Goal: Task Accomplishment & Management: Use online tool/utility

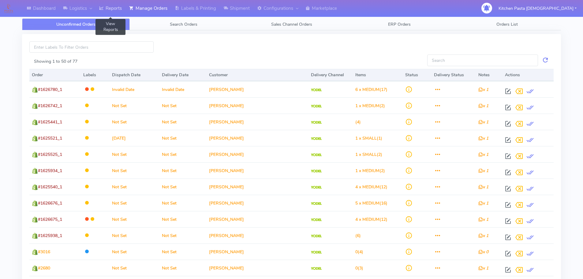
click at [111, 11] on link "Reports" at bounding box center [111, 8] width 30 height 17
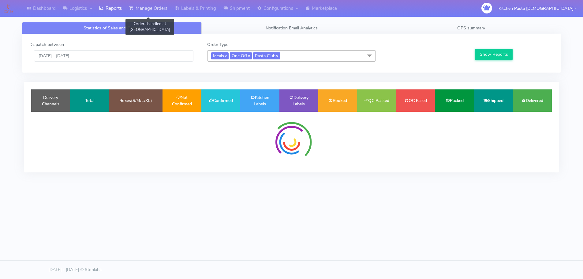
click at [163, 10] on link "Manage Orders" at bounding box center [148, 8] width 46 height 17
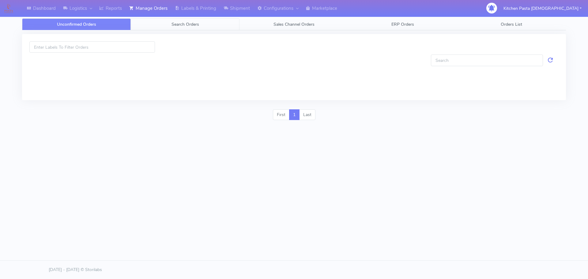
click at [172, 25] on span "Search Orders" at bounding box center [185, 24] width 28 height 6
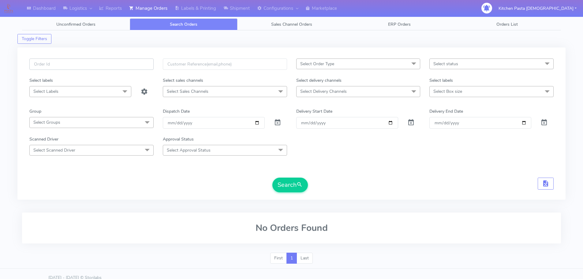
click at [112, 68] on input "text" at bounding box center [91, 63] width 124 height 11
click at [272, 178] on button "Search" at bounding box center [290, 185] width 36 height 15
type input "1612792_1"
click at [272, 178] on button "Search" at bounding box center [290, 185] width 36 height 15
click at [114, 13] on link "Reports" at bounding box center [111, 8] width 30 height 17
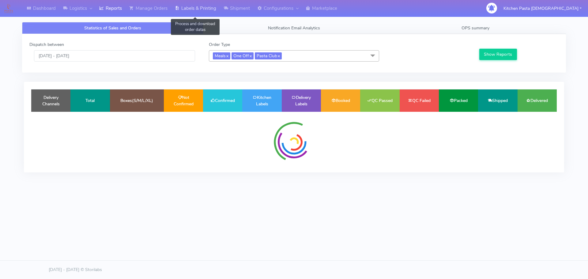
click at [192, 7] on link "Labels & Printing" at bounding box center [195, 8] width 49 height 17
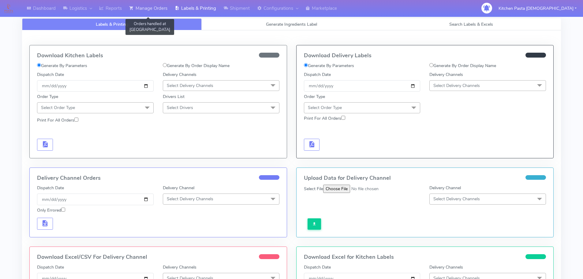
click at [149, 11] on link "Manage Orders" at bounding box center [148, 8] width 46 height 17
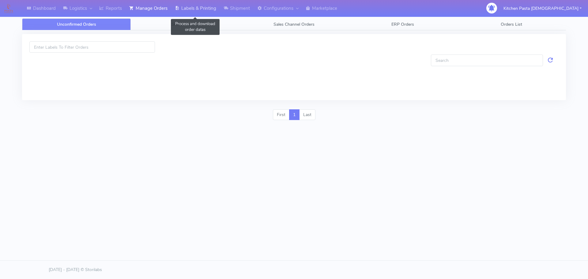
click at [190, 6] on link "Labels & Printing" at bounding box center [195, 8] width 49 height 17
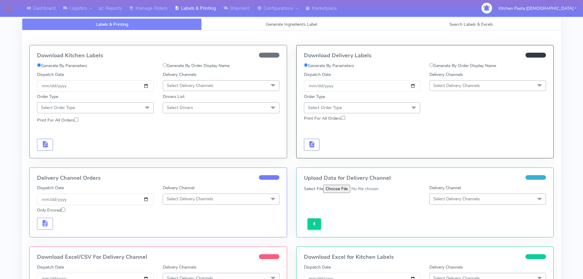
click at [173, 63] on label "Generate By Order Display Name" at bounding box center [196, 65] width 67 height 6
click at [167, 63] on input "Generate By Order Display Name" at bounding box center [165, 65] width 4 height 4
radio input "true"
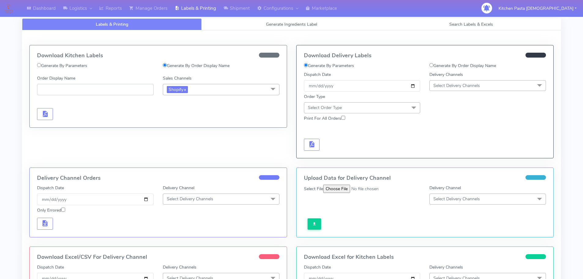
click at [129, 91] on input "Order Display Name" at bounding box center [95, 89] width 117 height 11
click at [46, 113] on span "button" at bounding box center [44, 115] width 7 height 6
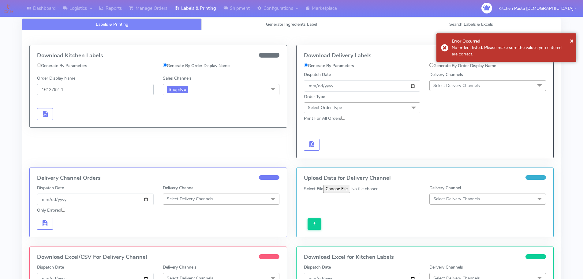
click at [43, 89] on input "1612792_1" at bounding box center [95, 89] width 117 height 11
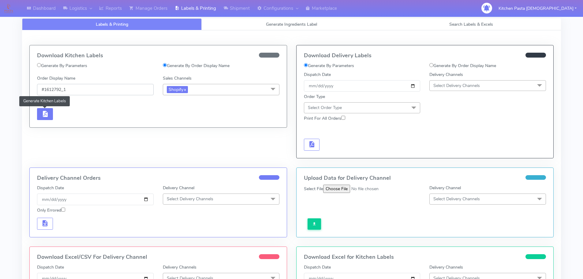
type input "#1612792_1"
click at [39, 114] on button "button" at bounding box center [45, 114] width 16 height 12
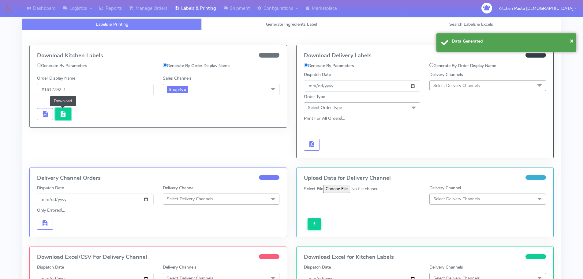
click at [61, 118] on span "button" at bounding box center [62, 115] width 7 height 6
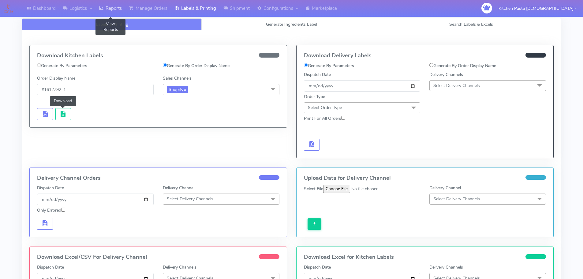
drag, startPoint x: 111, startPoint y: 4, endPoint x: 114, endPoint y: 1, distance: 4.1
click at [111, 4] on link "Reports" at bounding box center [111, 8] width 30 height 17
